Goal: Task Accomplishment & Management: Complete application form

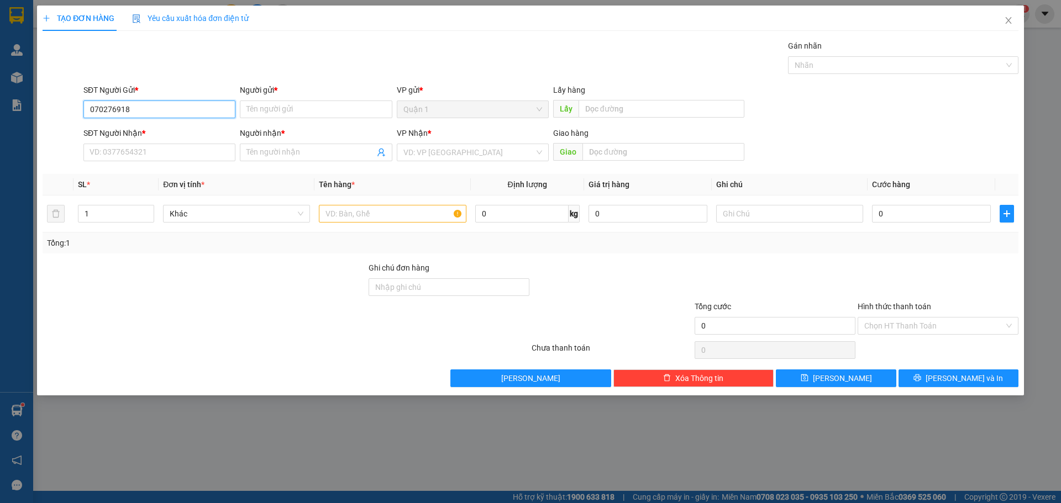
type input "0702769189"
click at [188, 134] on div "0702769189 - Trinh" at bounding box center [159, 131] width 139 height 12
type input "Trinh"
type input "0909229669"
type input "Anh"
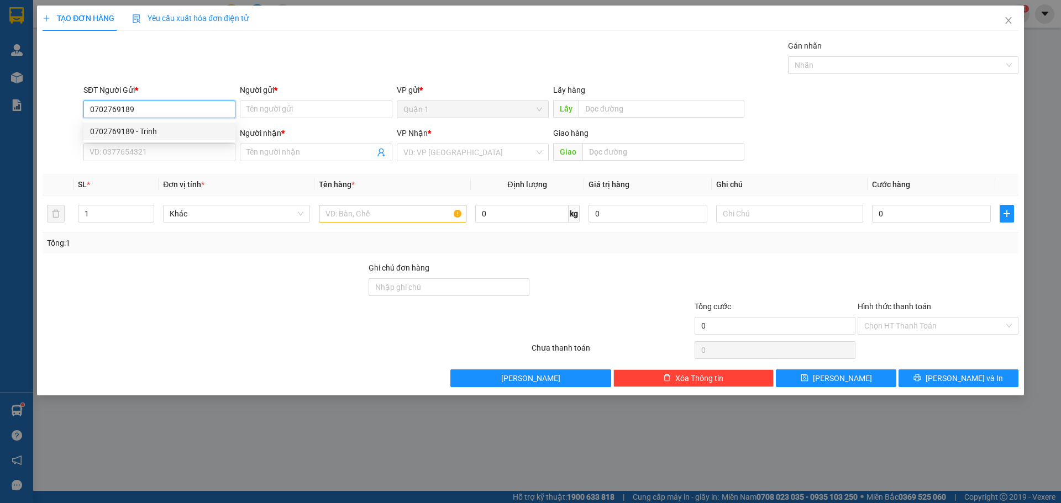
type input "ĐÃ TT TM 5/9"
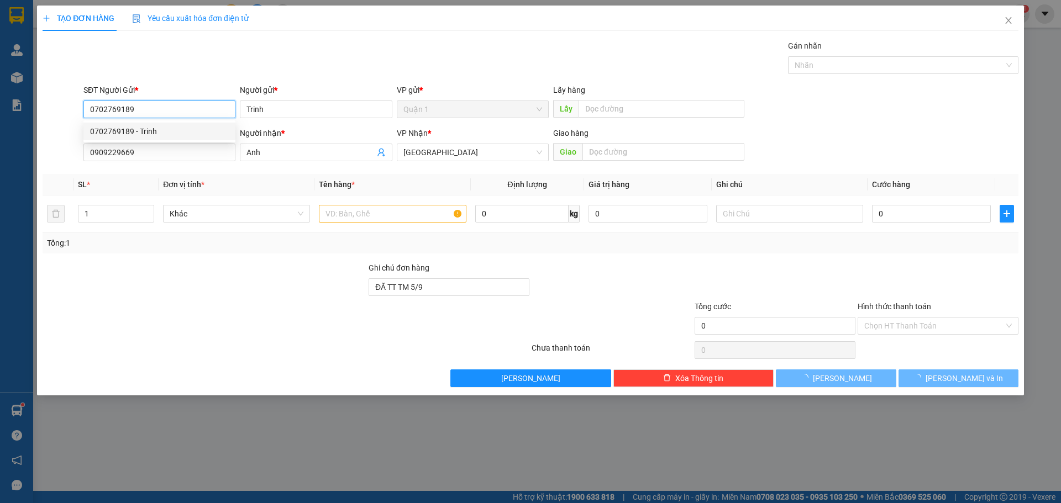
type input "30.000"
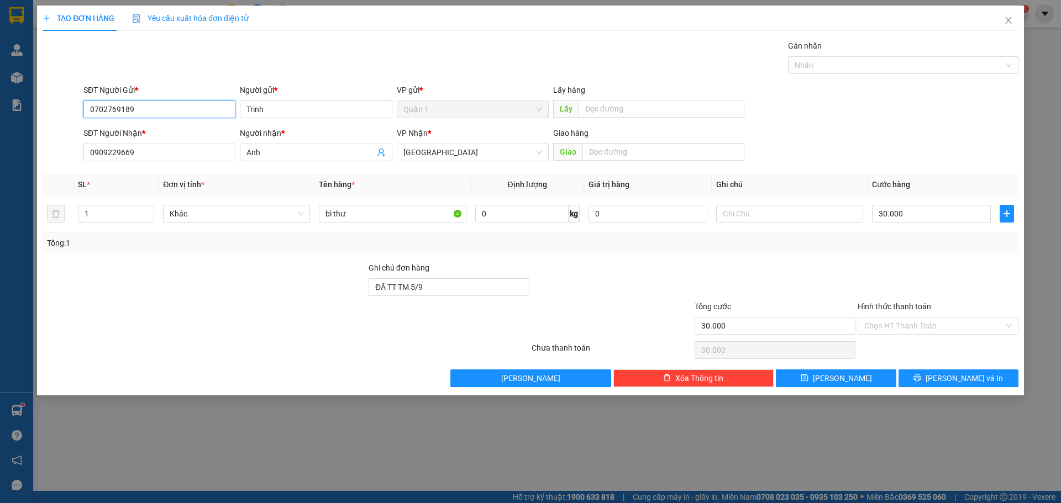
type input "0702769189"
click at [419, 277] on div "Ghi chú đơn hàng" at bounding box center [449, 270] width 161 height 17
click at [422, 282] on input "ĐÃ TT TM 5/9" at bounding box center [449, 288] width 161 height 18
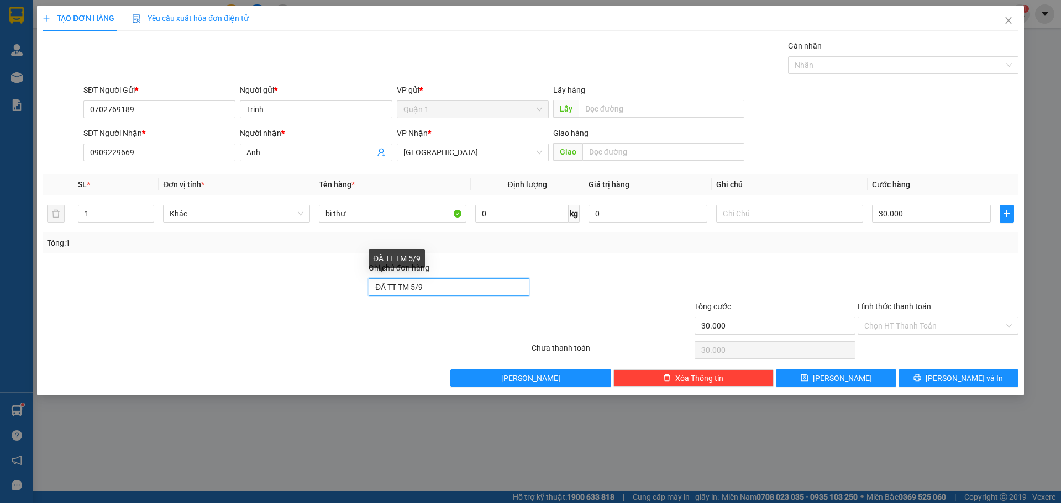
click at [422, 282] on input "ĐÃ TT TM 5/9" at bounding box center [449, 288] width 161 height 18
type input "d"
type input "đã tt tm 14/09"
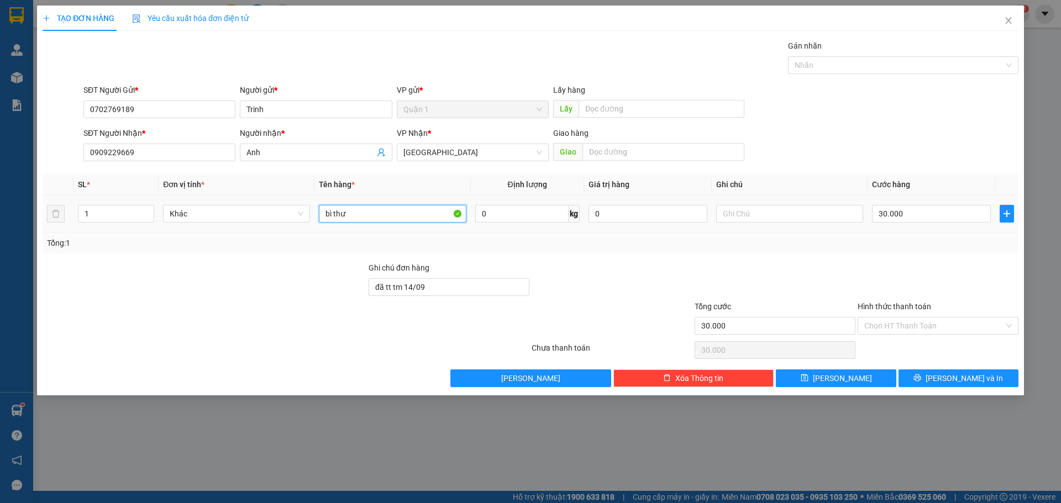
click at [405, 209] on input "bì thư" at bounding box center [392, 214] width 147 height 18
type input "bánh trung thu"
click at [954, 327] on input "Hình thức thanh toán" at bounding box center [934, 326] width 140 height 17
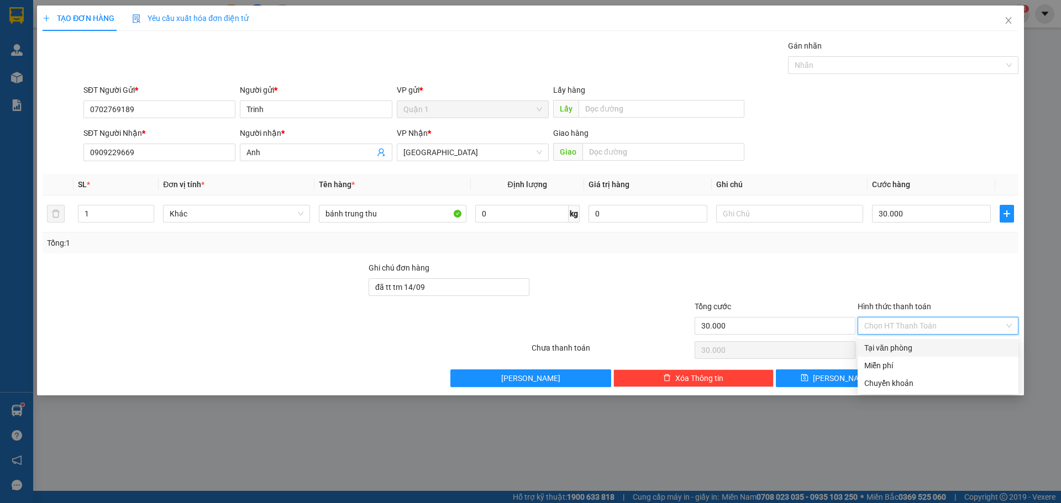
click at [939, 347] on div "Tại văn phòng" at bounding box center [938, 348] width 148 height 12
type input "0"
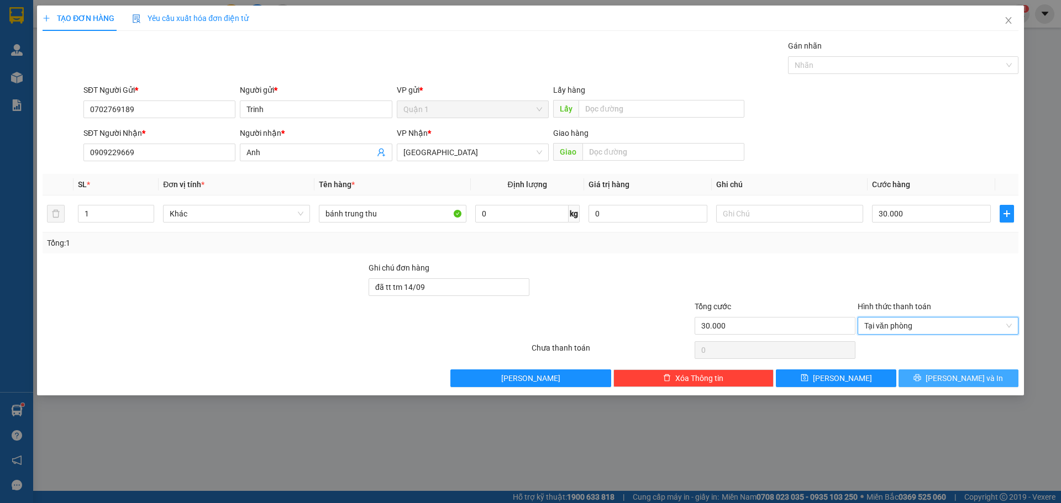
click at [941, 371] on button "[PERSON_NAME] và In" at bounding box center [959, 379] width 120 height 18
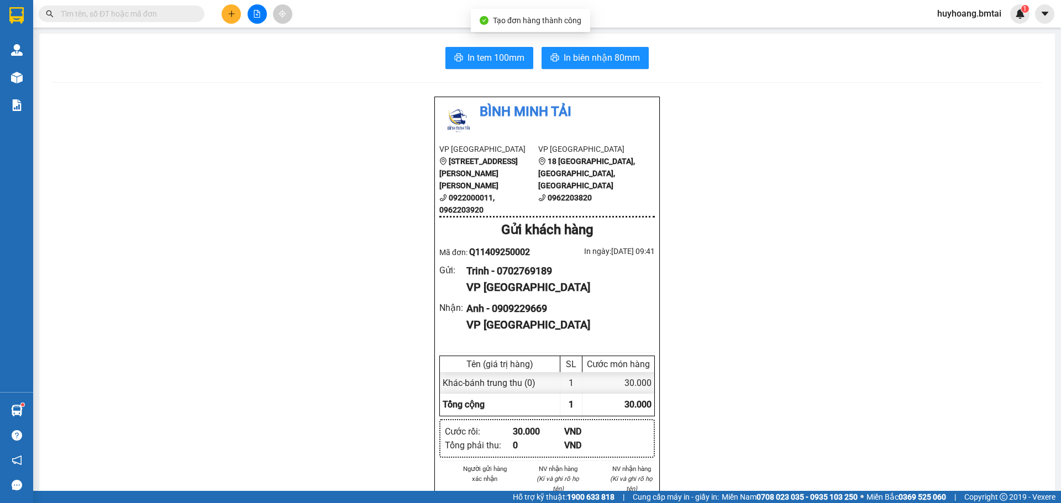
click at [639, 63] on button "In biên nhận 80mm" at bounding box center [595, 58] width 107 height 22
